Goal: Task Accomplishment & Management: Use online tool/utility

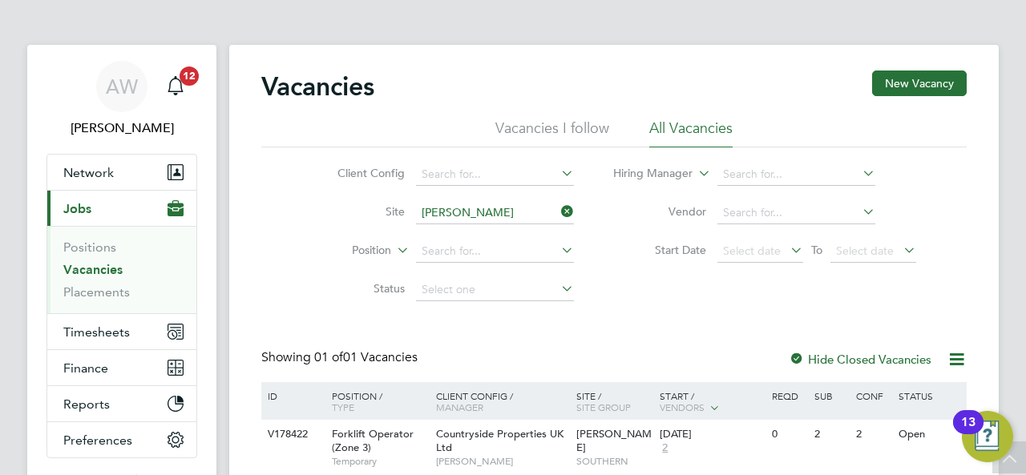
scroll to position [120, 0]
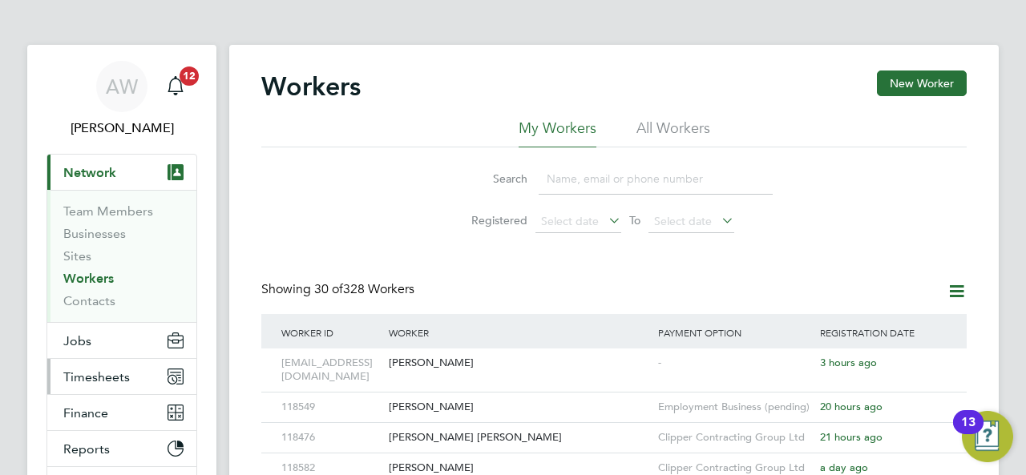
click at [116, 366] on button "Timesheets" at bounding box center [121, 376] width 149 height 35
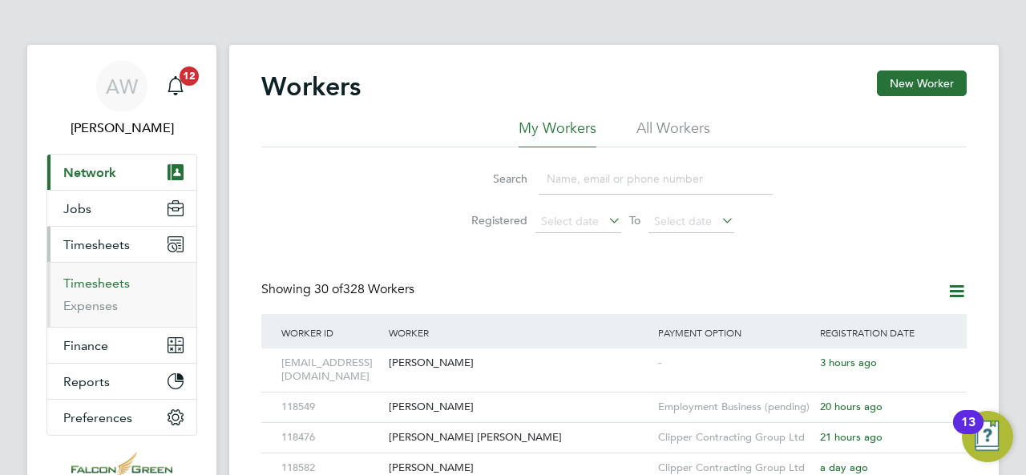
click at [117, 281] on link "Timesheets" at bounding box center [96, 283] width 67 height 15
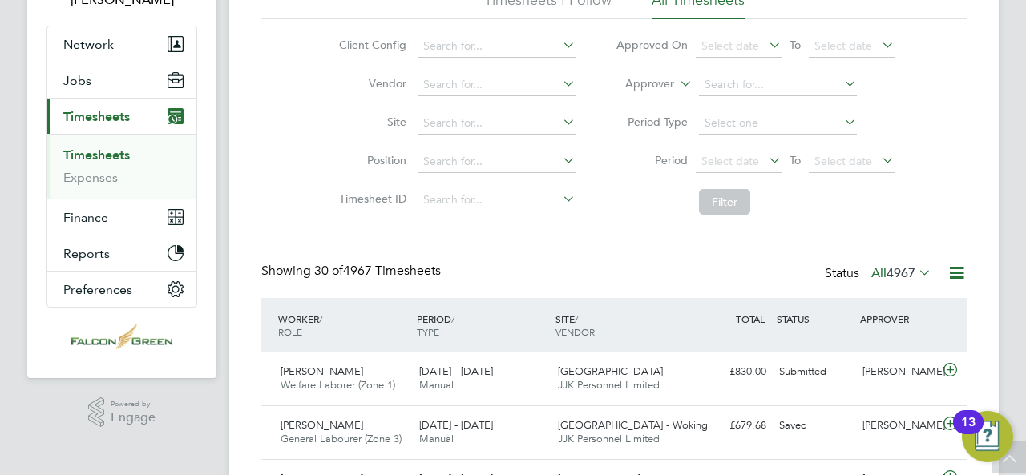
click at [560, 127] on icon at bounding box center [560, 122] width 0 height 22
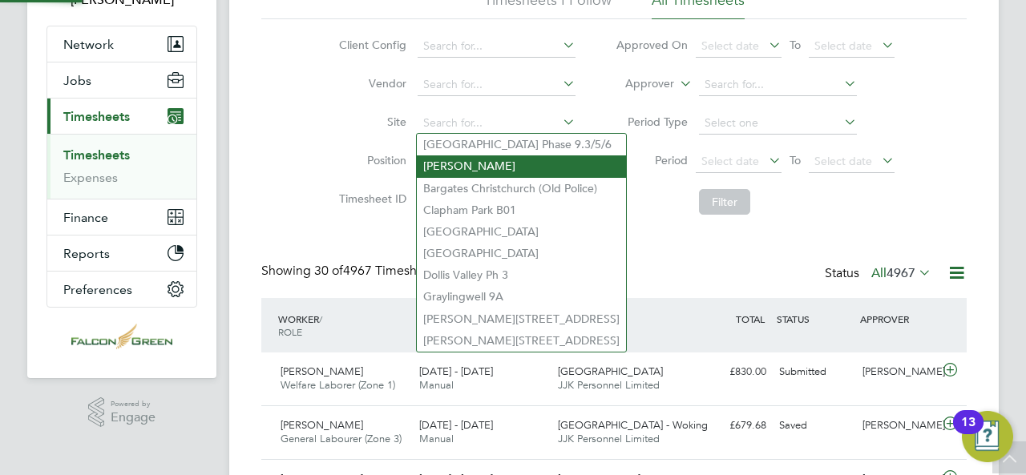
click at [516, 168] on li "[PERSON_NAME]" at bounding box center [521, 167] width 209 height 22
type input "[PERSON_NAME]"
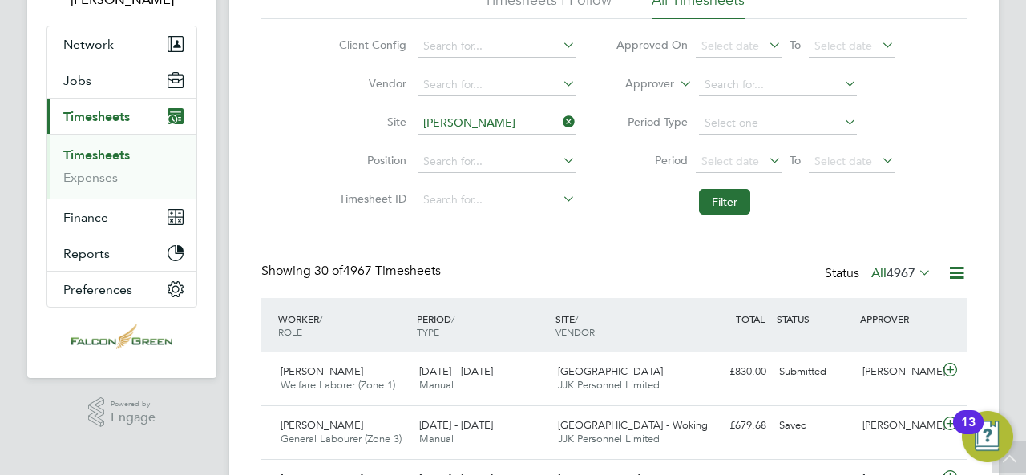
click at [730, 184] on li "Filter" at bounding box center [755, 202] width 319 height 42
click at [733, 192] on button "Filter" at bounding box center [724, 202] width 51 height 26
click at [545, 381] on div "[DATE] - [DATE] Manual" at bounding box center [482, 379] width 139 height 40
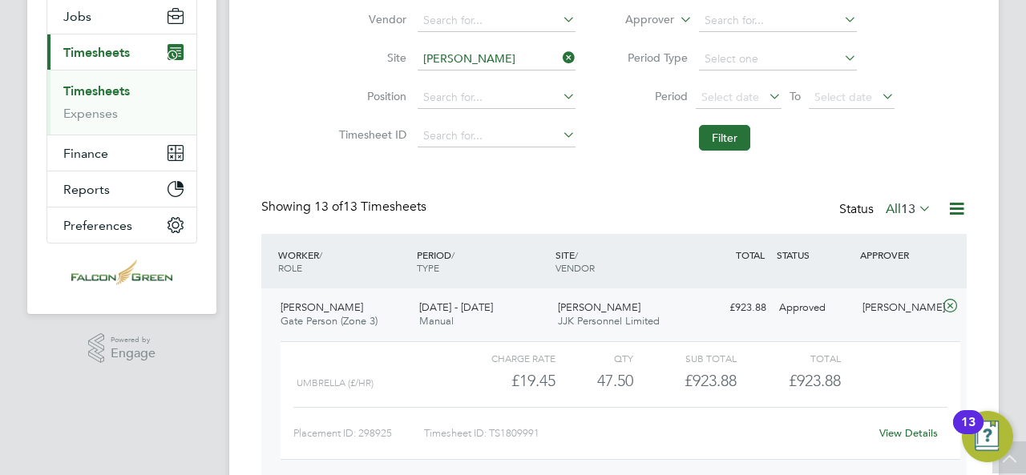
scroll to position [160, 0]
